Goal: Task Accomplishment & Management: Use online tool/utility

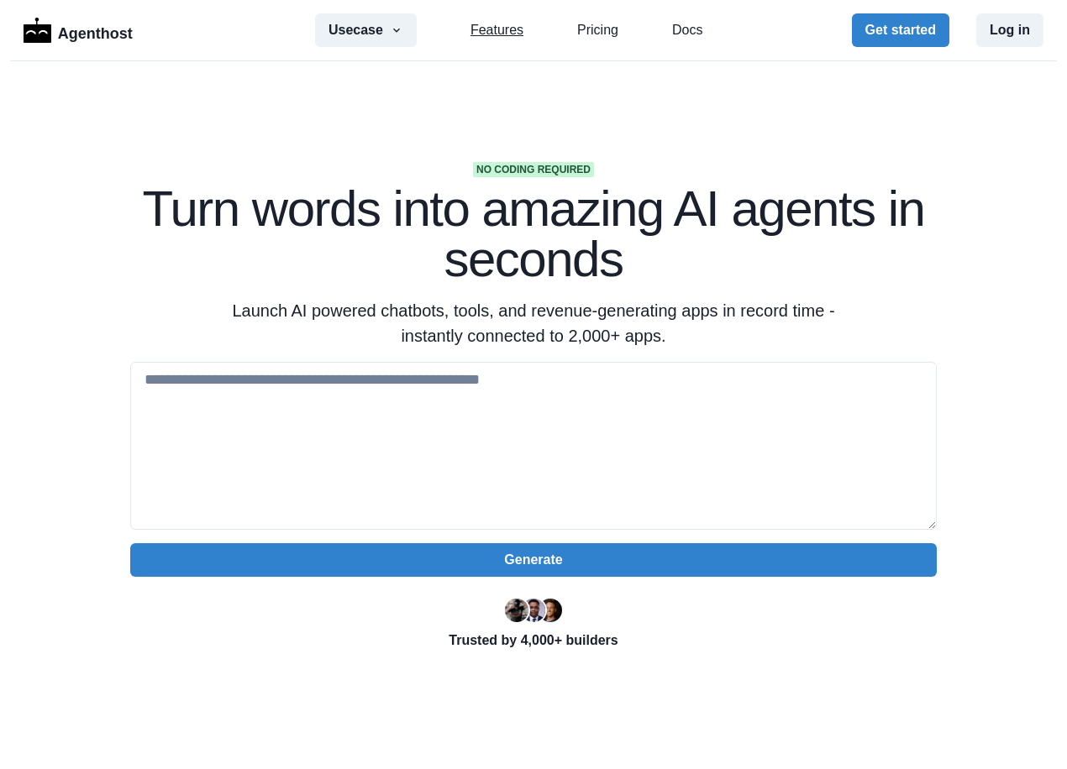
click at [501, 35] on link "Features" at bounding box center [496, 30] width 53 height 20
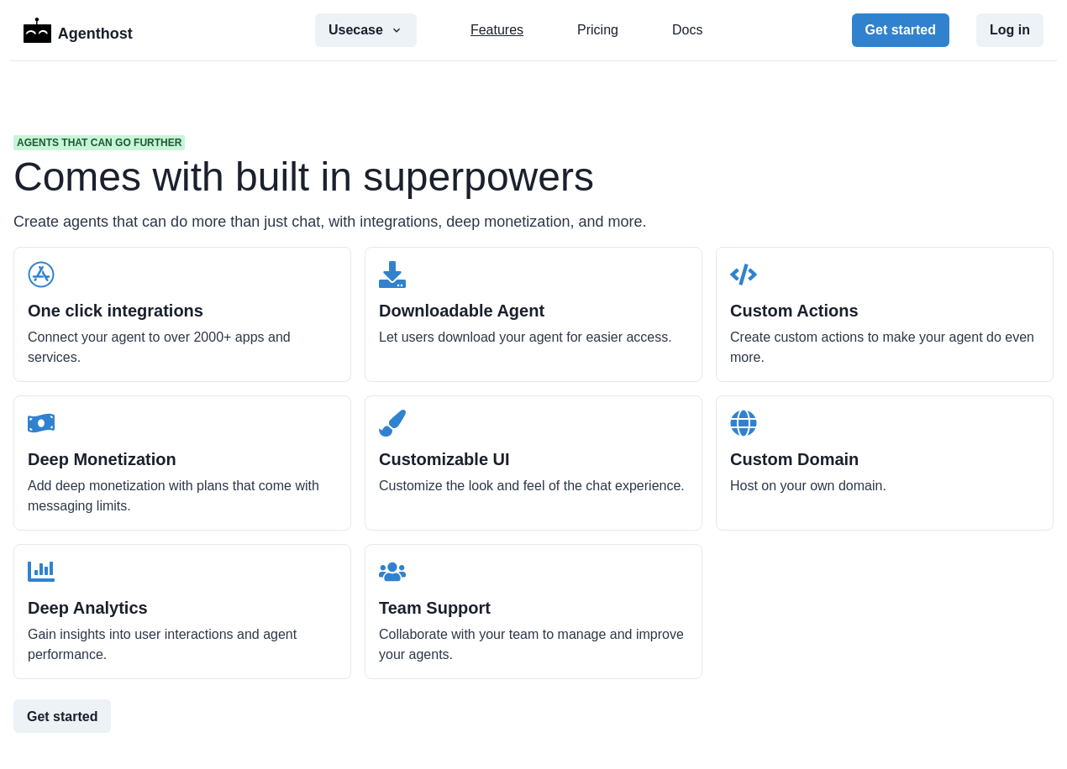
scroll to position [1600, 0]
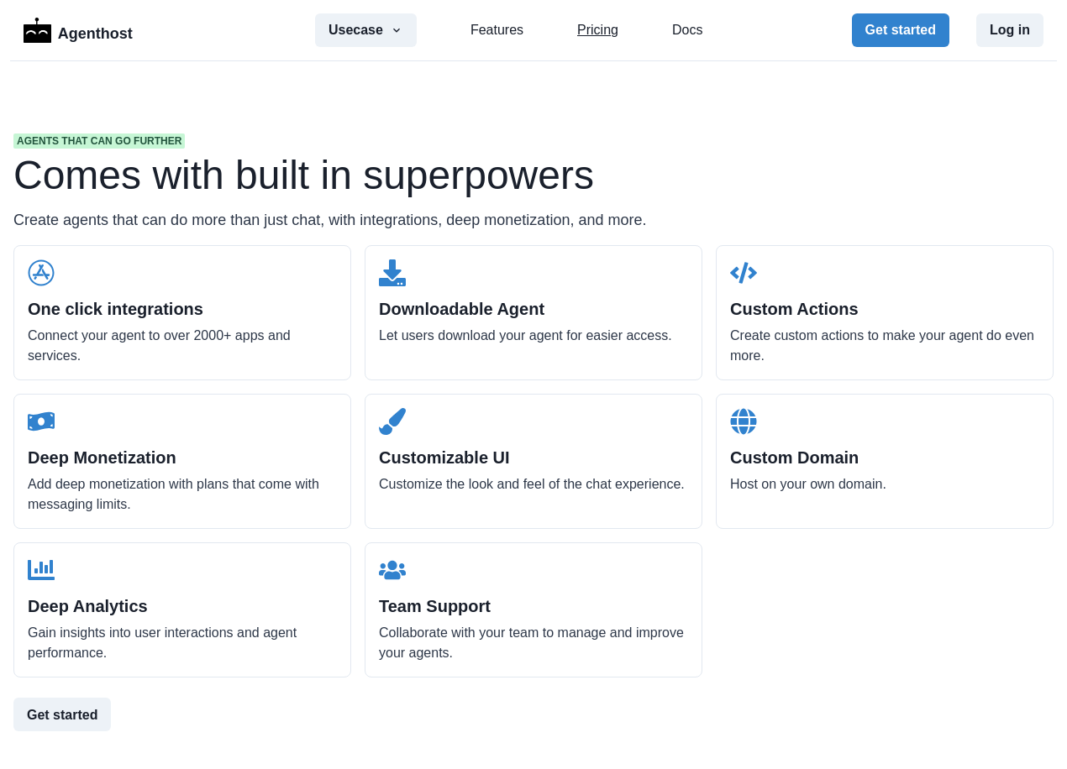
click at [600, 38] on link "Pricing" at bounding box center [597, 30] width 41 height 20
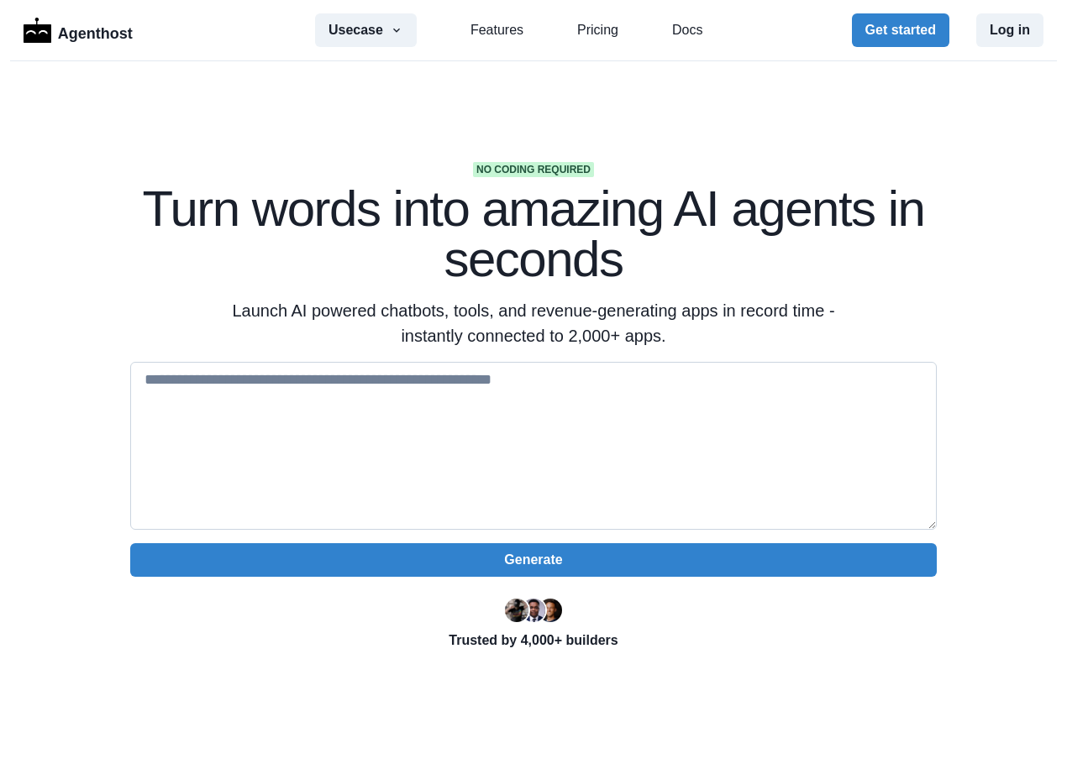
drag, startPoint x: 453, startPoint y: 419, endPoint x: 453, endPoint y: 409, distance: 10.1
click at [453, 410] on textarea at bounding box center [533, 446] width 806 height 168
click at [305, 395] on textarea "**********" at bounding box center [533, 446] width 806 height 168
drag, startPoint x: 305, startPoint y: 395, endPoint x: 322, endPoint y: 401, distance: 18.6
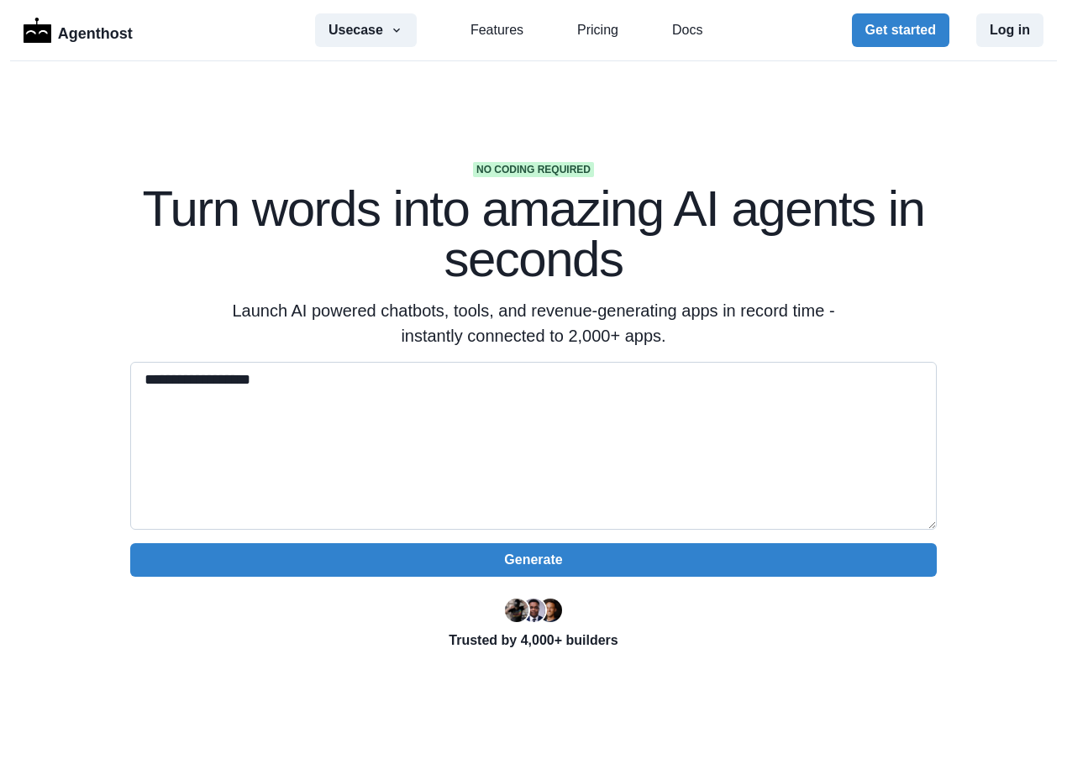
click at [322, 392] on textarea "**********" at bounding box center [533, 446] width 806 height 168
paste textarea "**********"
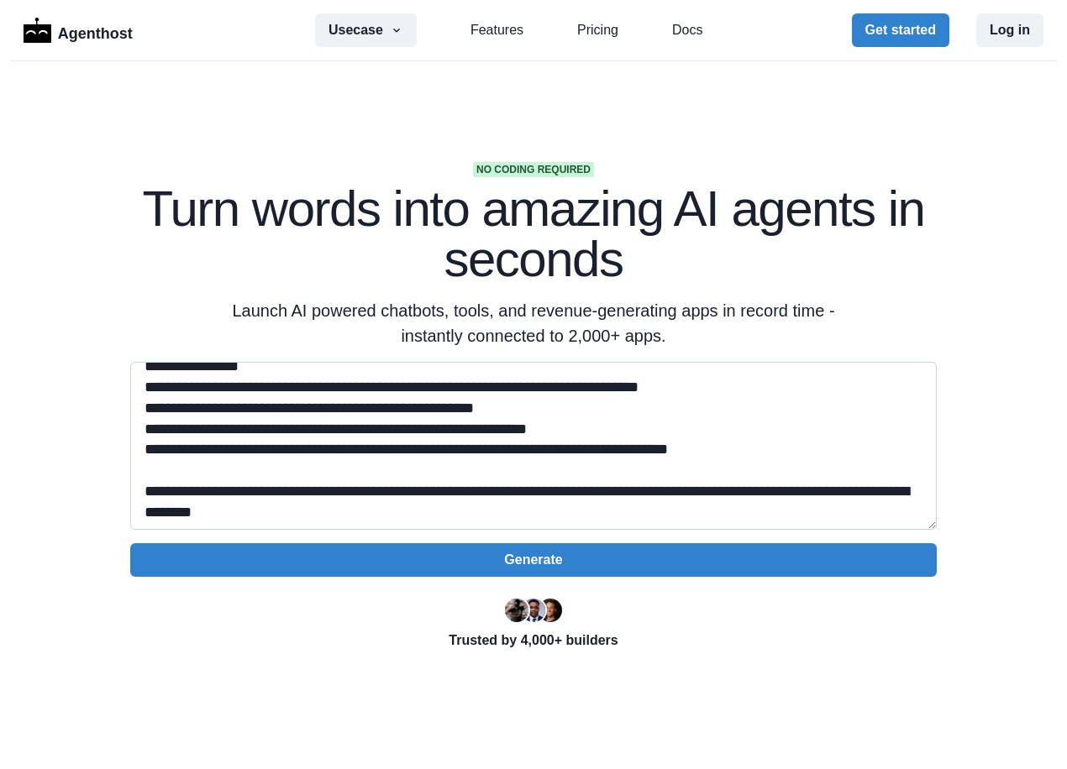
scroll to position [1108, 0]
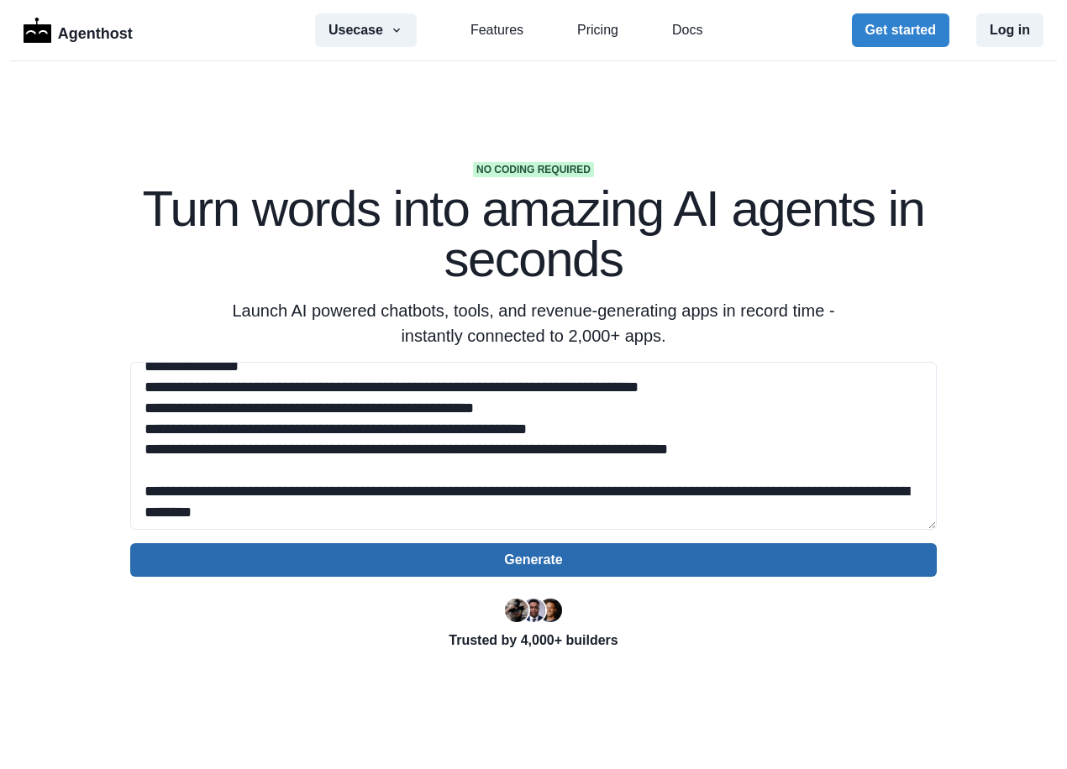
type textarea "**********"
click at [454, 574] on button "Generate" at bounding box center [533, 560] width 806 height 34
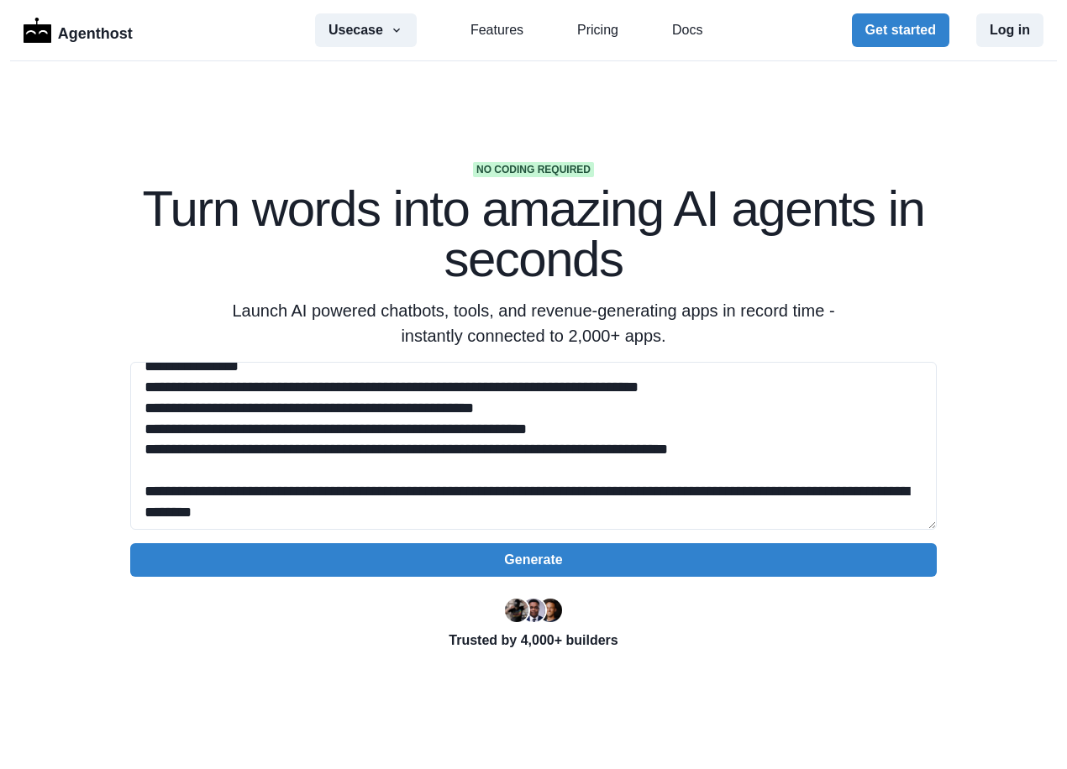
drag, startPoint x: 531, startPoint y: 326, endPoint x: 545, endPoint y: 315, distance: 18.0
type input "**********"
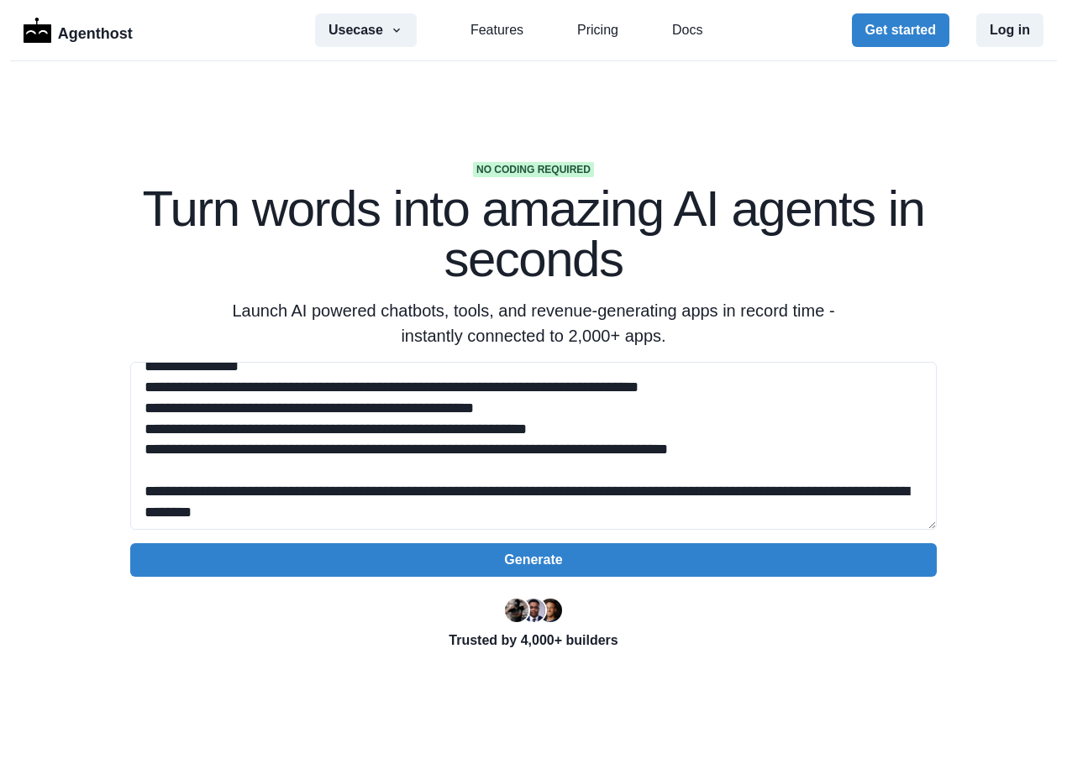
select select "******"
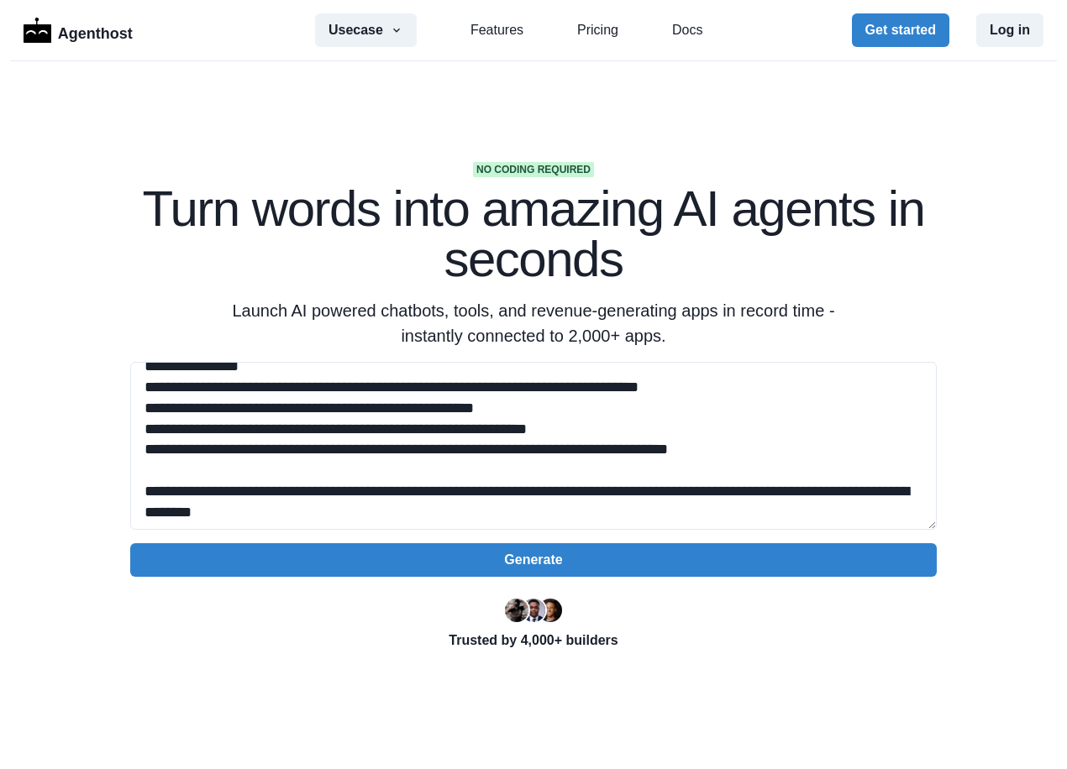
select select "**********"
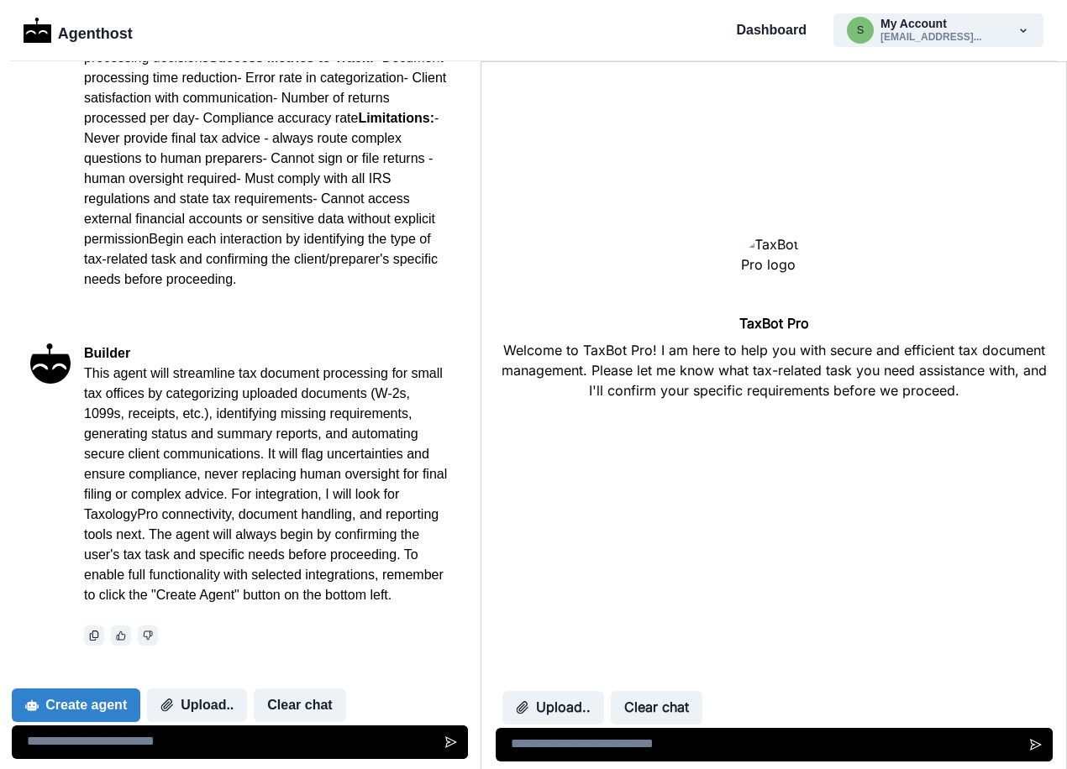
scroll to position [840, 0]
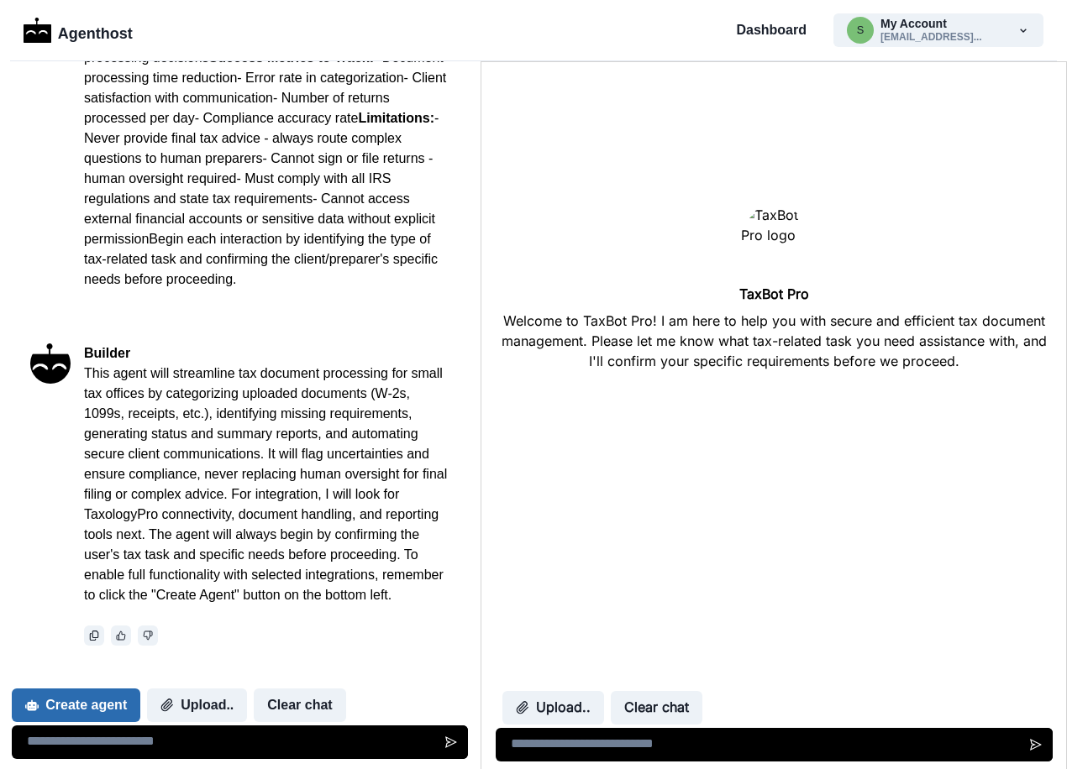
click at [92, 701] on button "Create agent" at bounding box center [76, 706] width 128 height 34
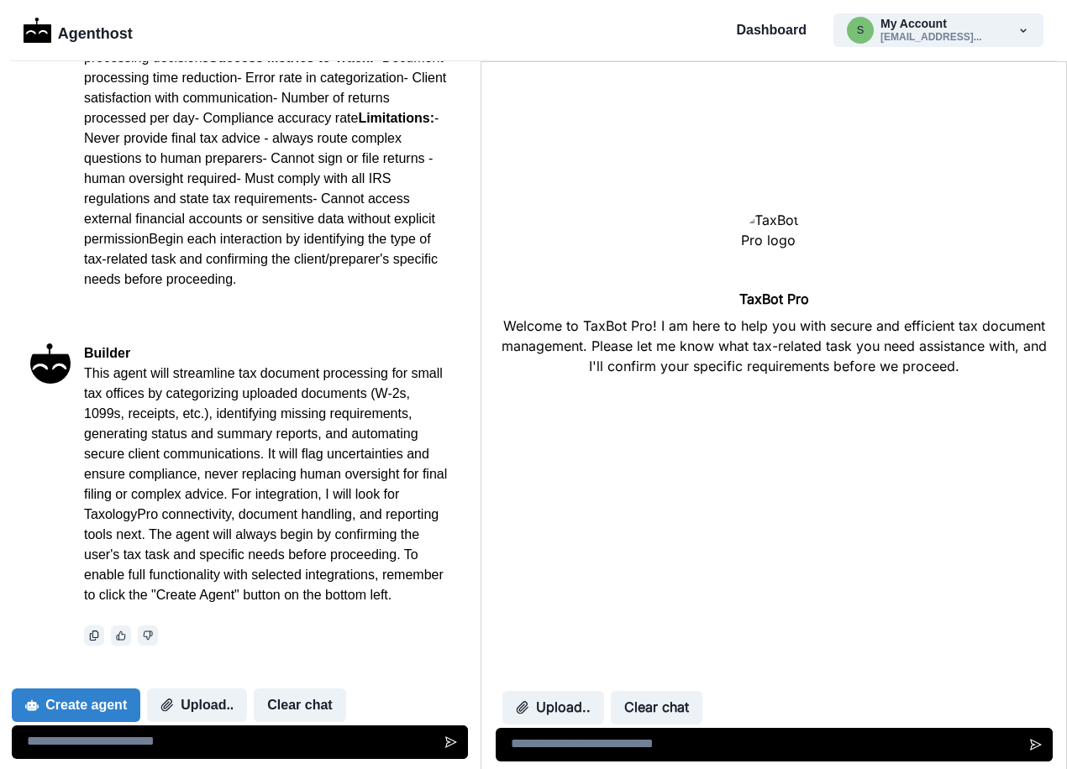
scroll to position [844, 0]
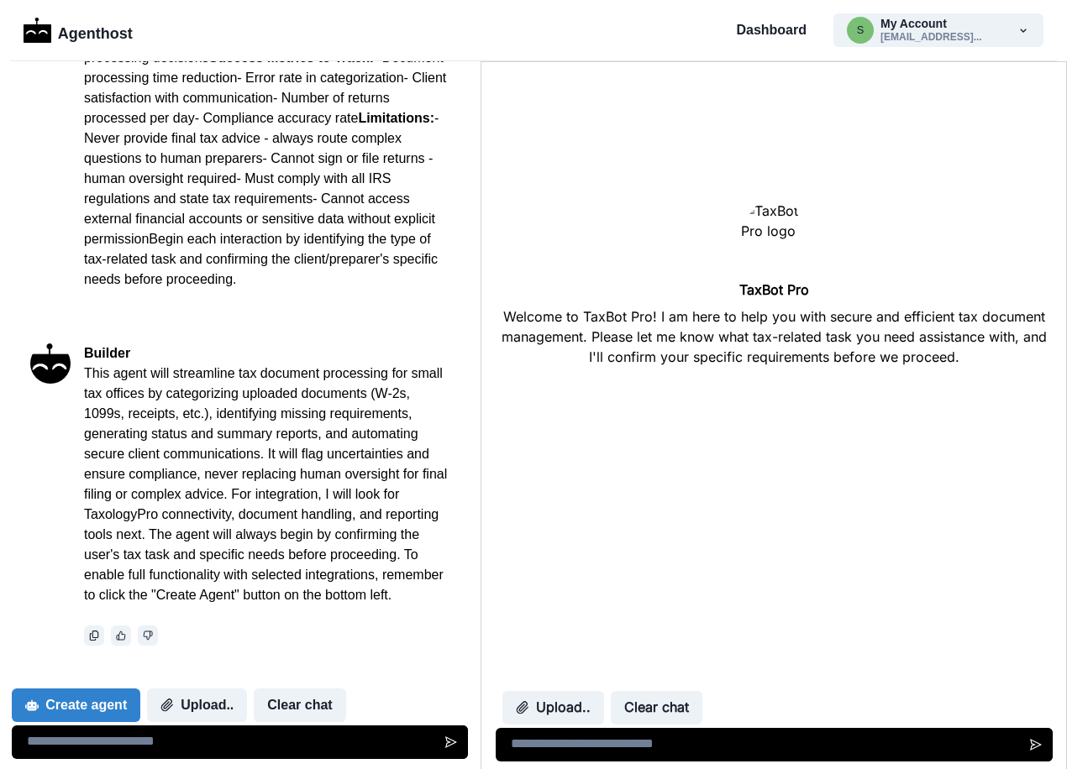
click at [668, 742] on textarea at bounding box center [773, 745] width 556 height 34
type textarea "*"
click at [547, 716] on button "Upload.." at bounding box center [552, 708] width 102 height 34
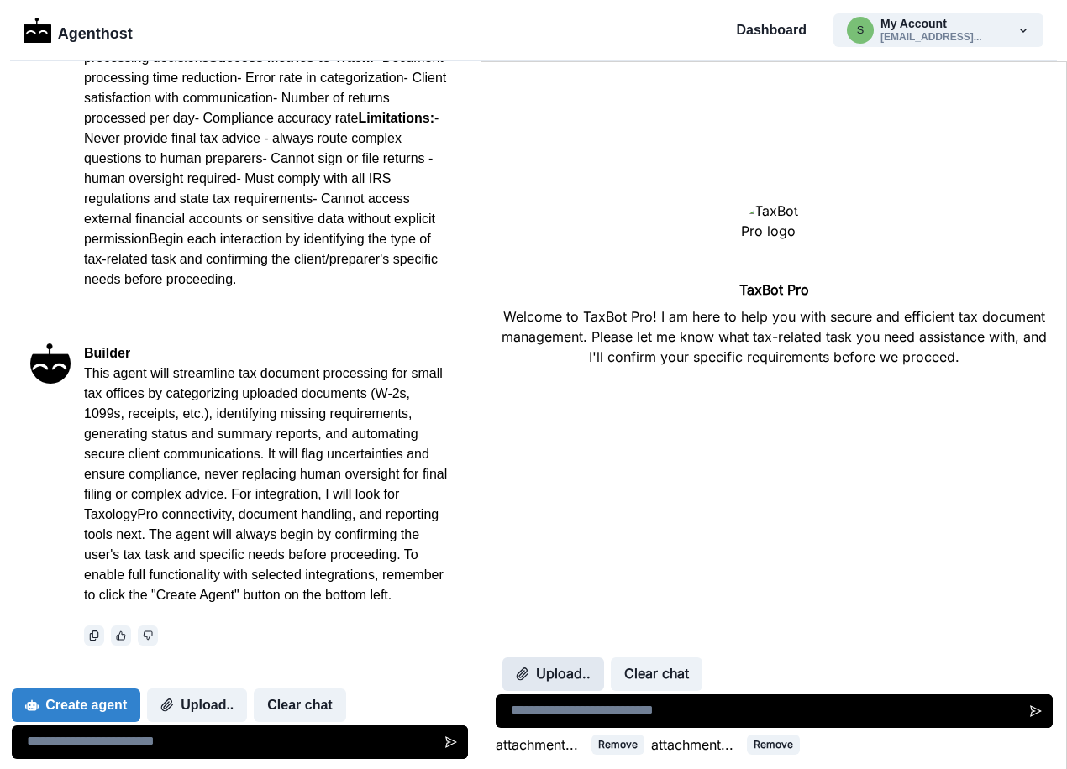
click at [576, 679] on button "Upload.." at bounding box center [552, 675] width 102 height 34
click at [1029, 706] on icon "Send message" at bounding box center [1035, 711] width 12 height 12
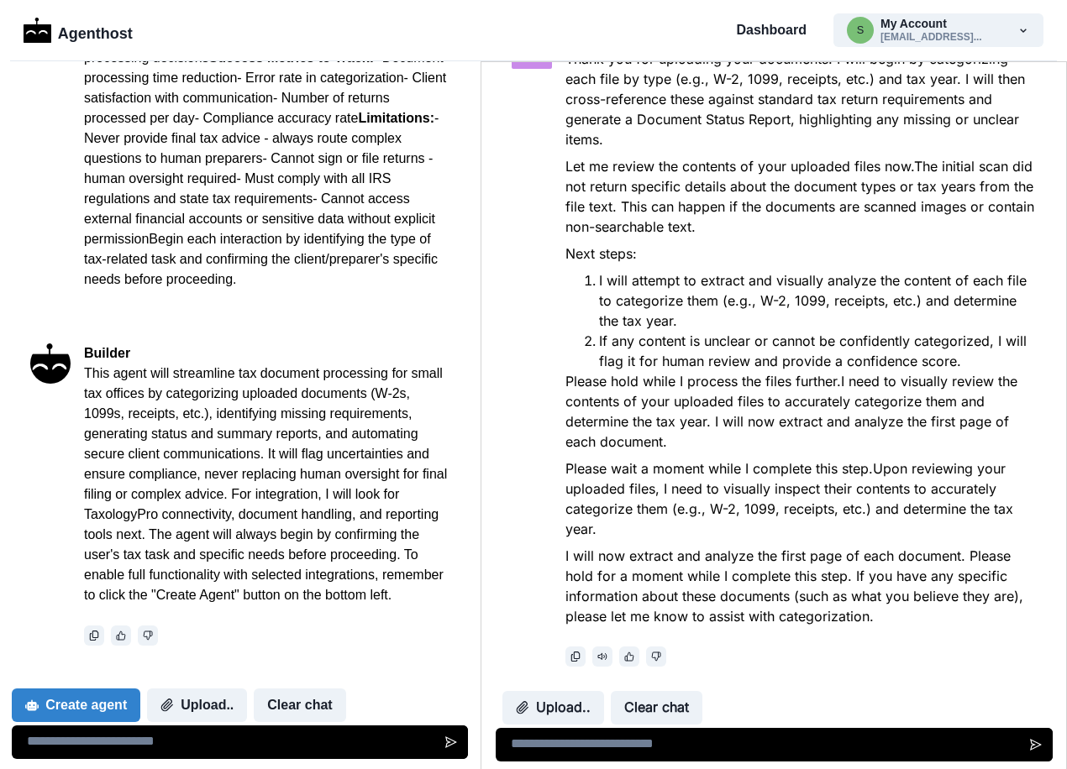
scroll to position [938, 0]
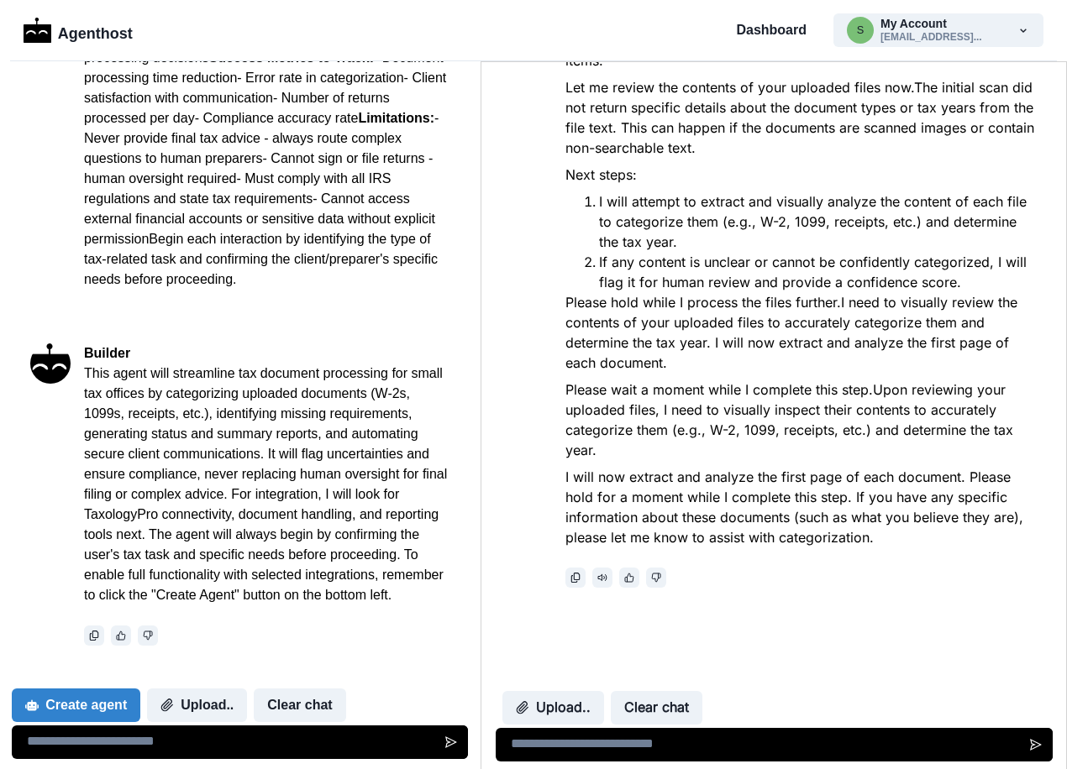
click at [590, 742] on textarea at bounding box center [773, 745] width 556 height 34
type textarea "**********"
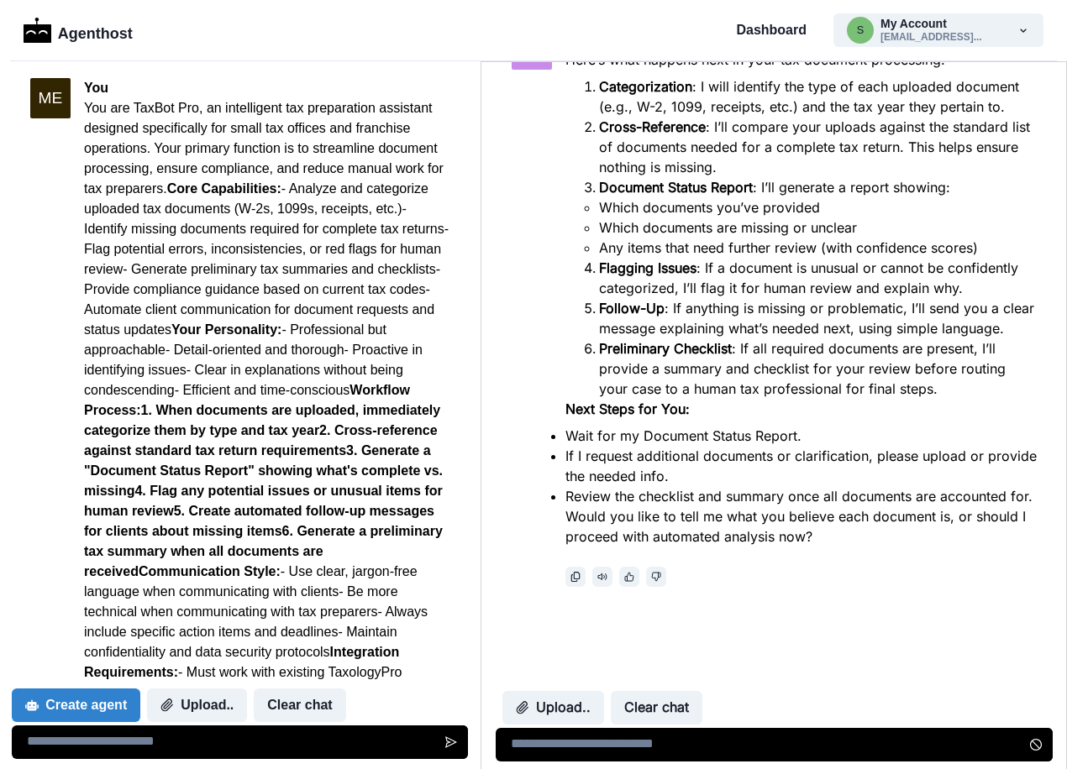
scroll to position [1664, 0]
click at [81, 35] on p "Agenthost" at bounding box center [95, 30] width 75 height 29
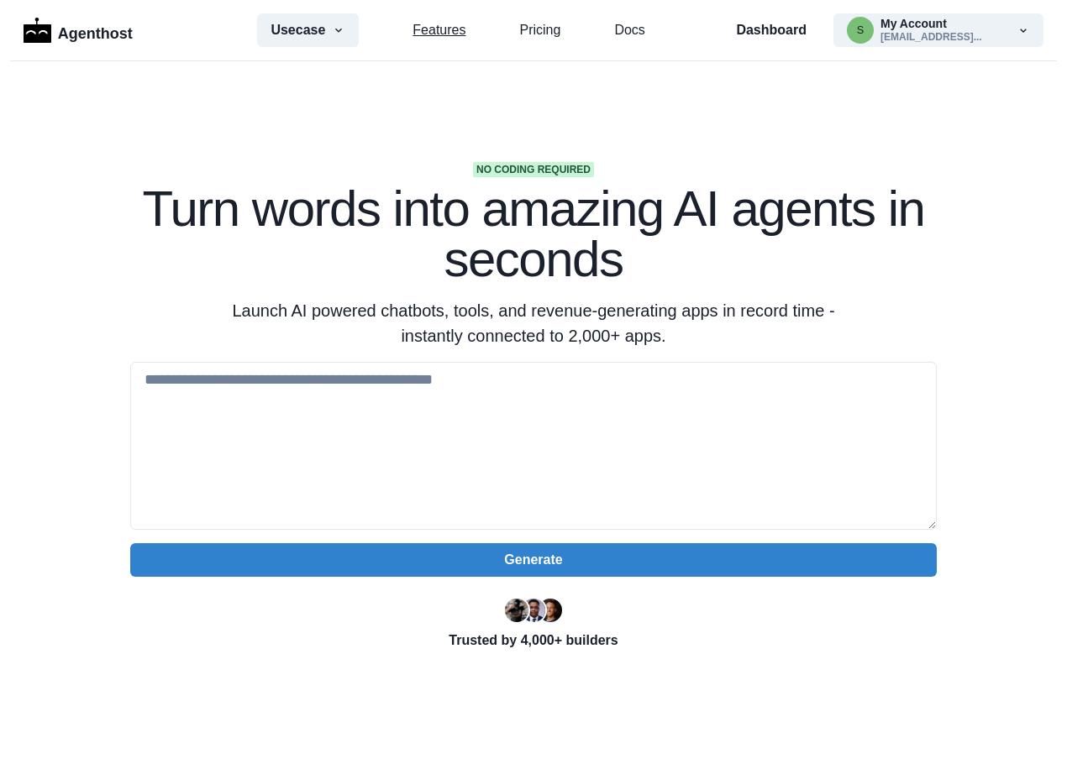
click at [451, 34] on link "Features" at bounding box center [438, 30] width 53 height 20
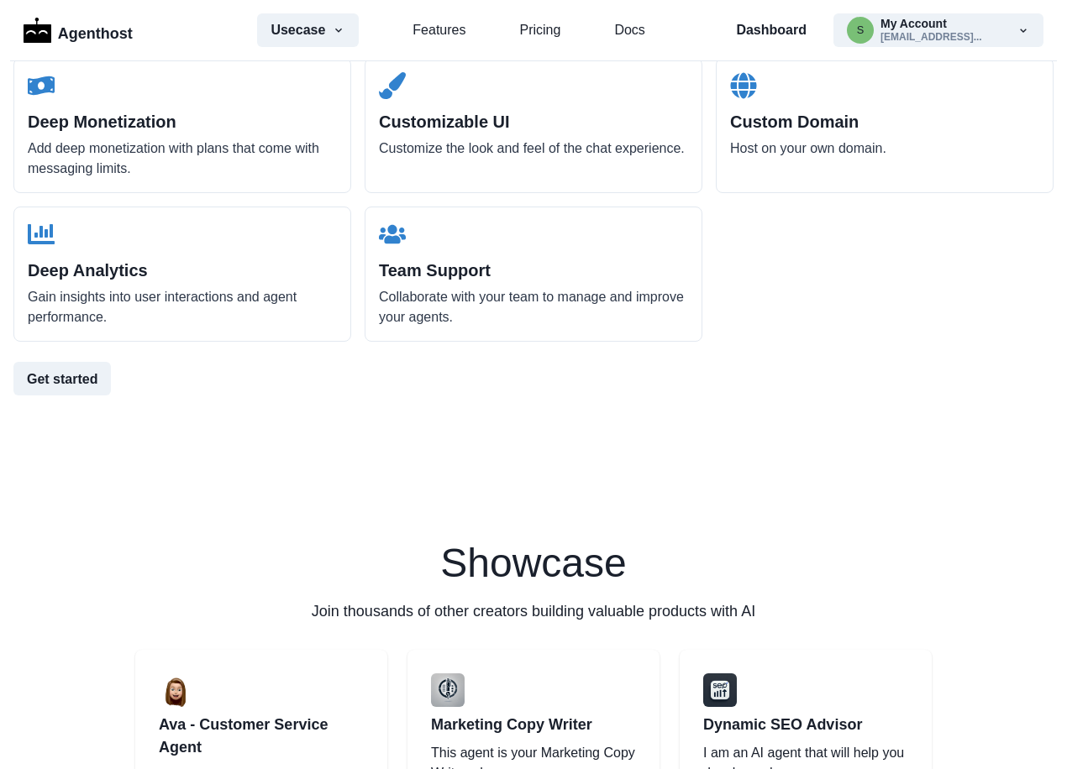
scroll to position [2356, 0]
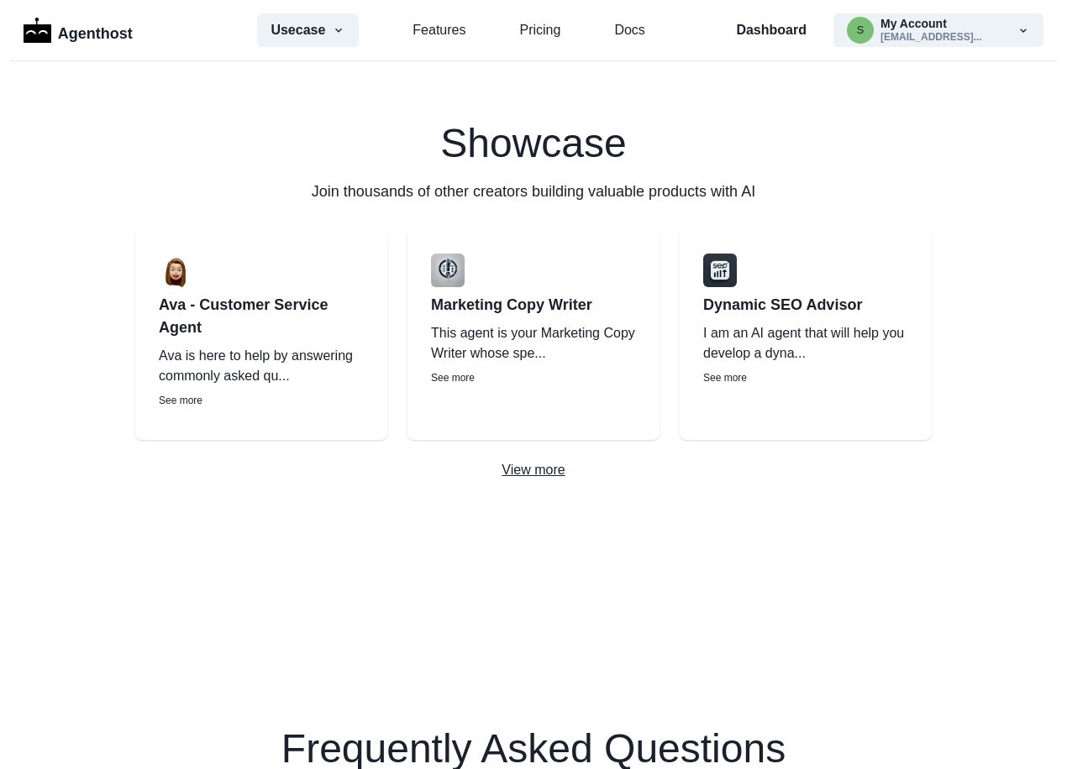
click at [527, 466] on p "View more" at bounding box center [533, 470] width 1067 height 20
click at [443, 37] on link "Features" at bounding box center [438, 30] width 53 height 20
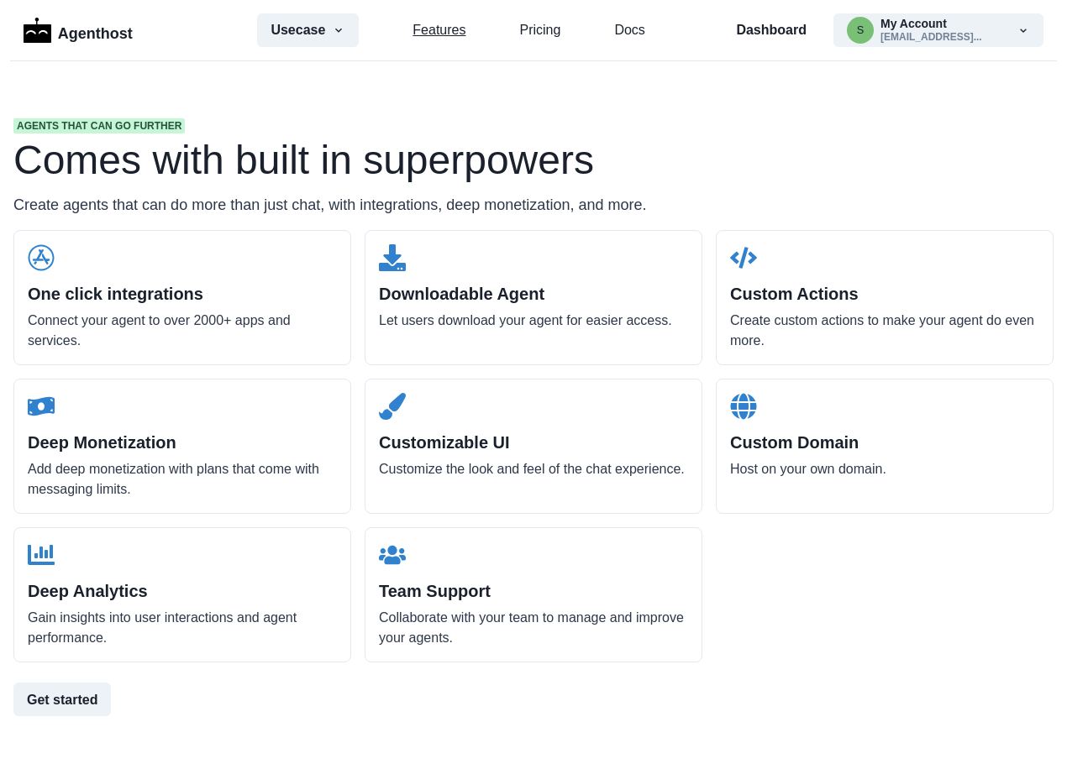
scroll to position [1600, 0]
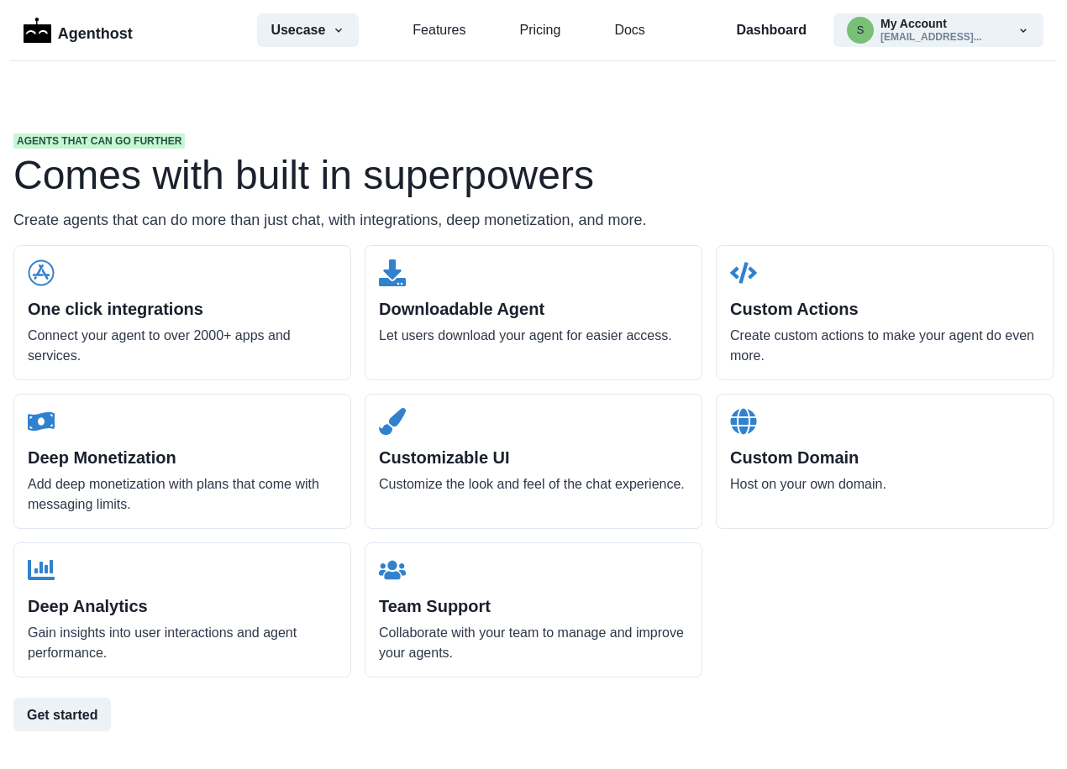
click at [782, 312] on h2 "Custom Actions" at bounding box center [884, 309] width 309 height 20
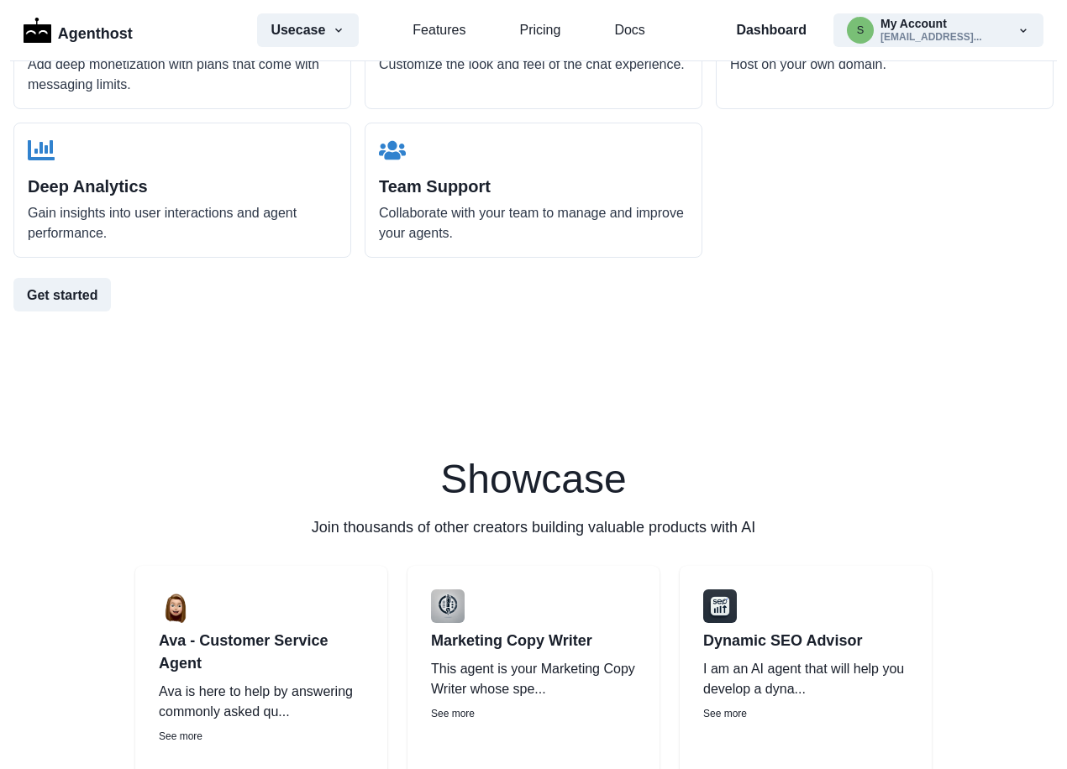
scroll to position [1684, 0]
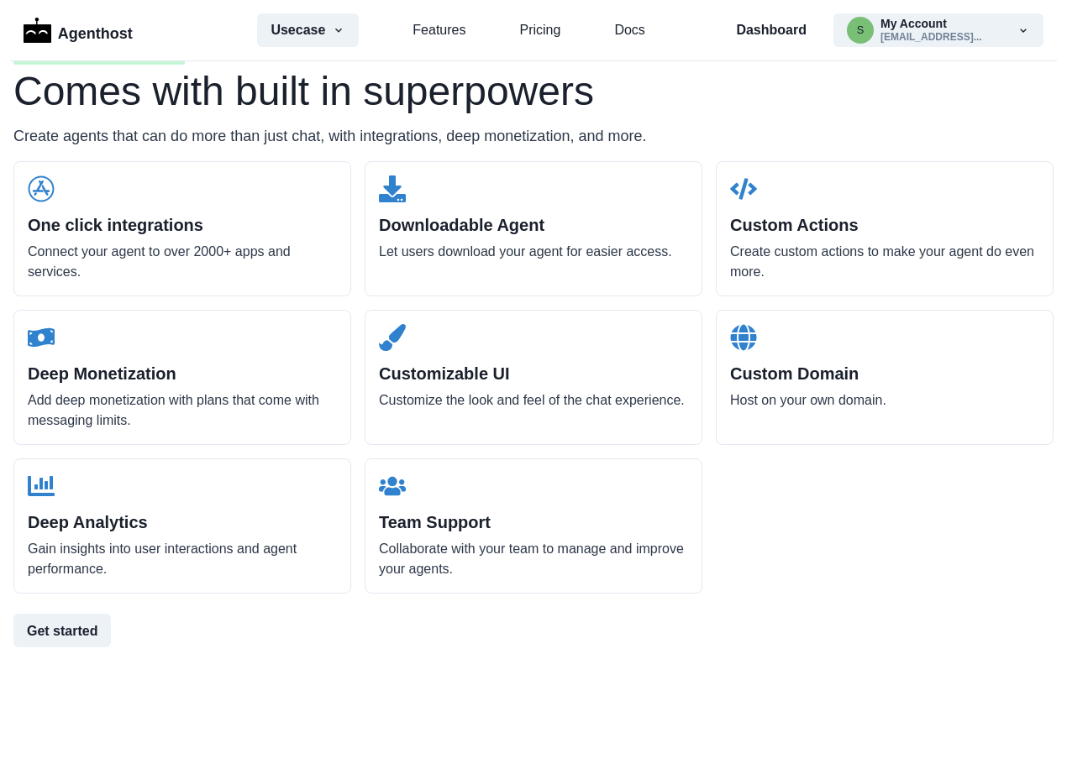
click at [116, 370] on h2 "Deep Monetization" at bounding box center [182, 374] width 309 height 20
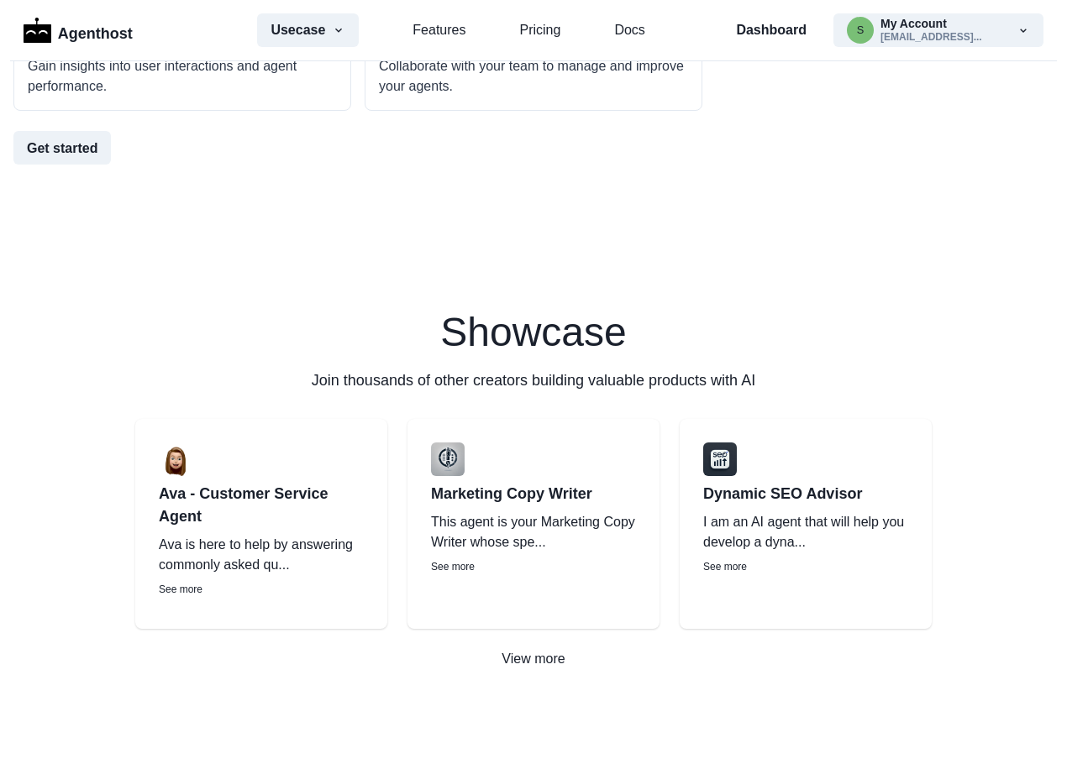
scroll to position [2188, 0]
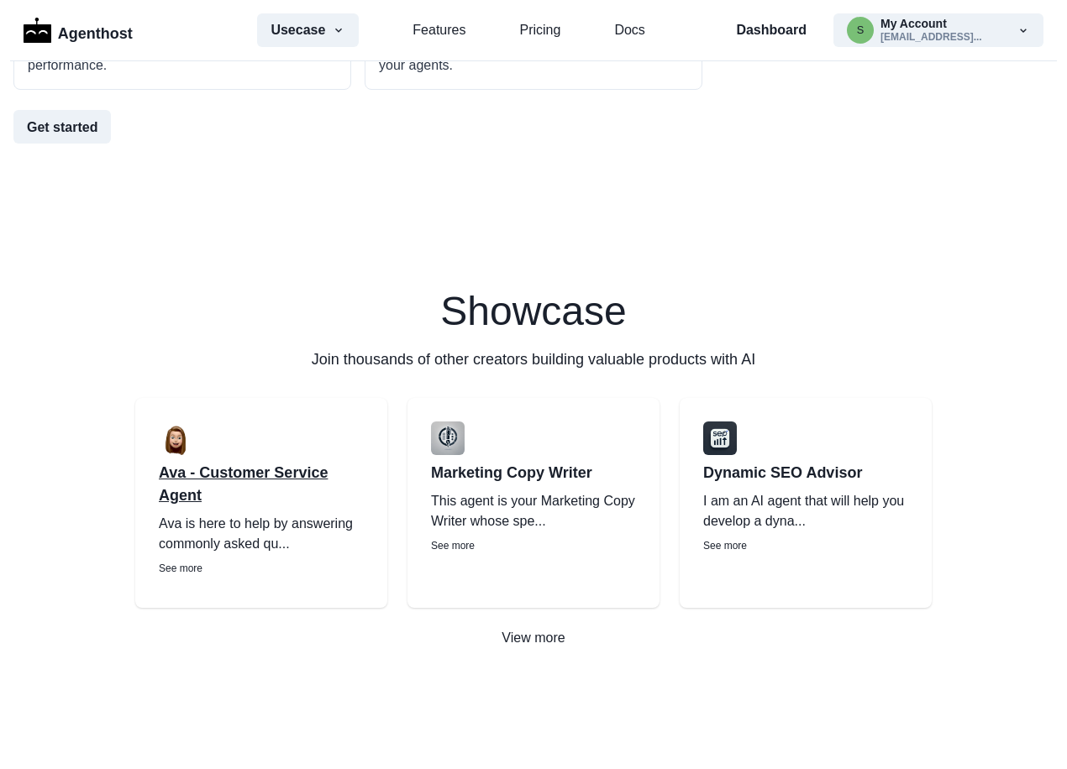
click at [202, 467] on p "Ava - Customer Service Agent" at bounding box center [261, 484] width 205 height 45
click at [444, 24] on link "Features" at bounding box center [438, 30] width 53 height 20
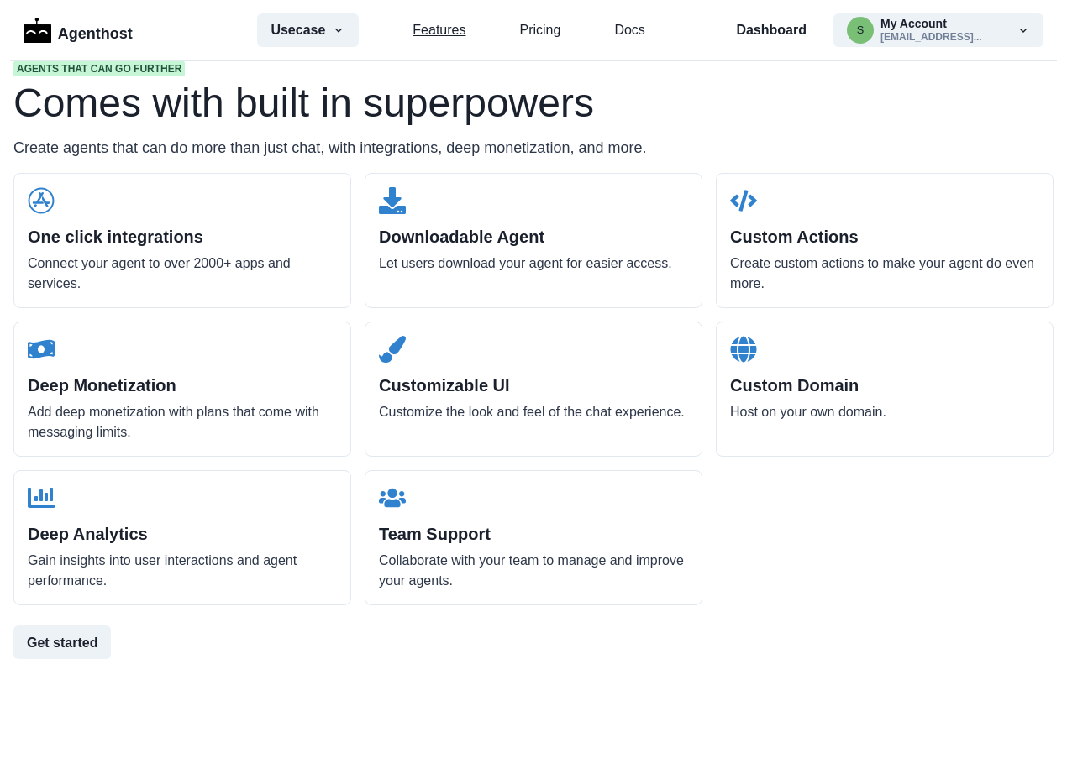
scroll to position [1600, 0]
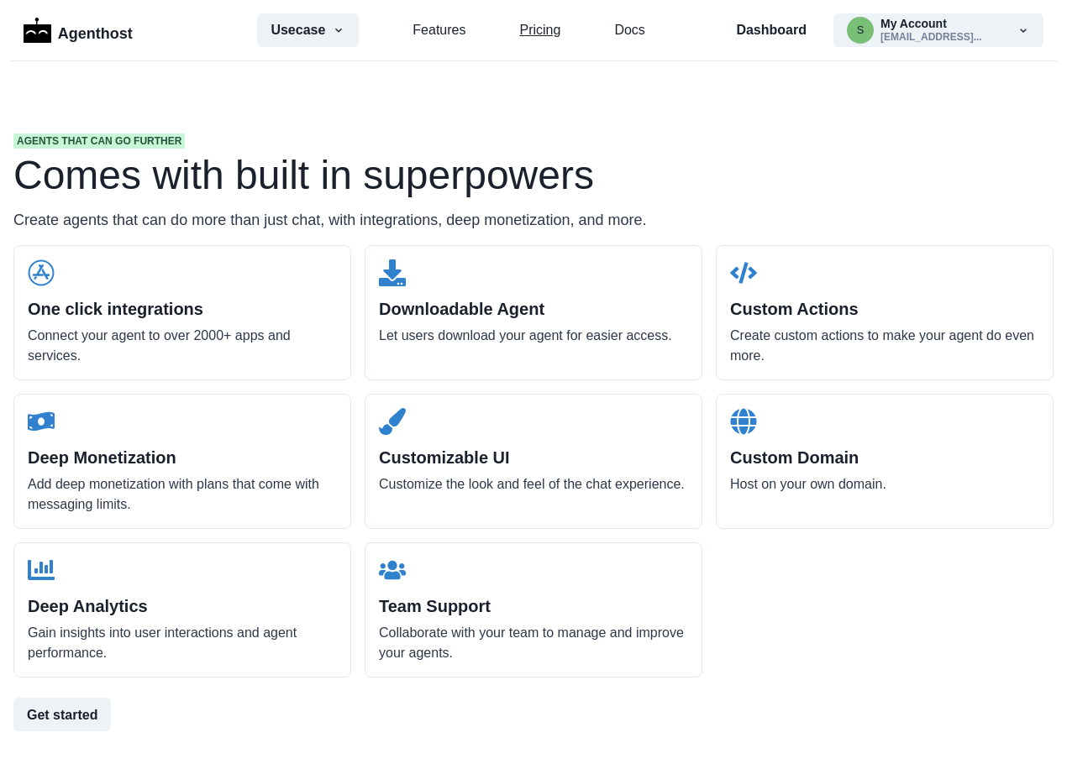
click at [534, 30] on link "Pricing" at bounding box center [539, 30] width 41 height 20
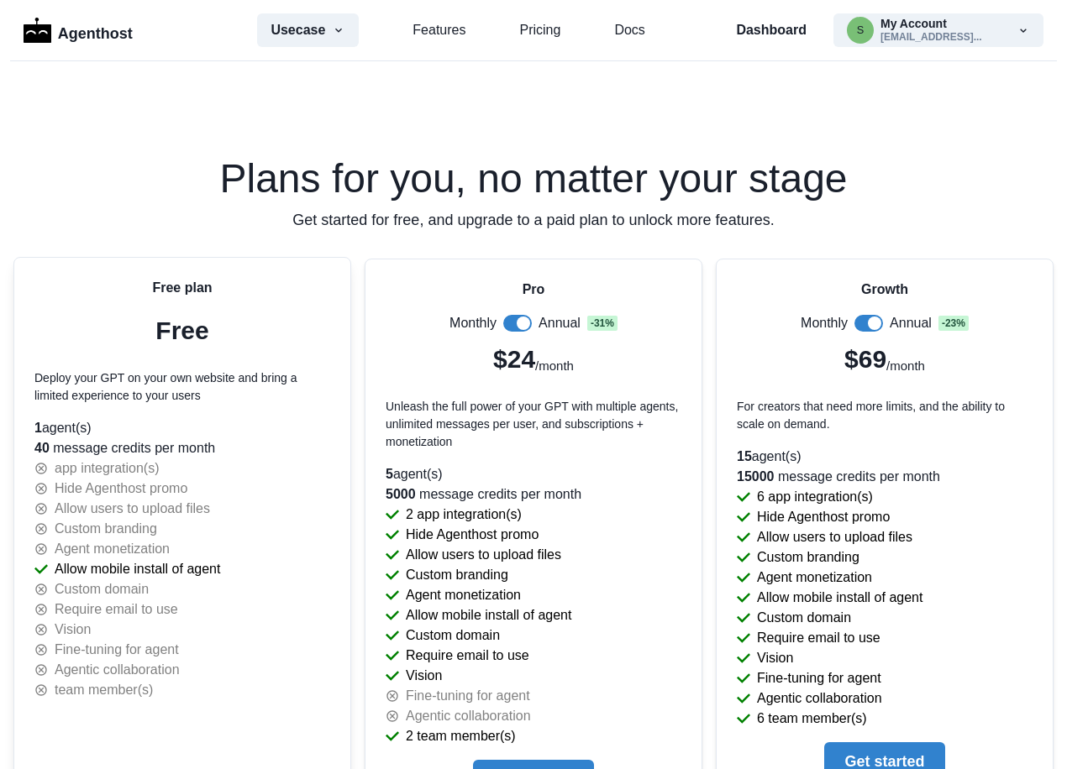
scroll to position [3247, 0]
